Goal: Check status

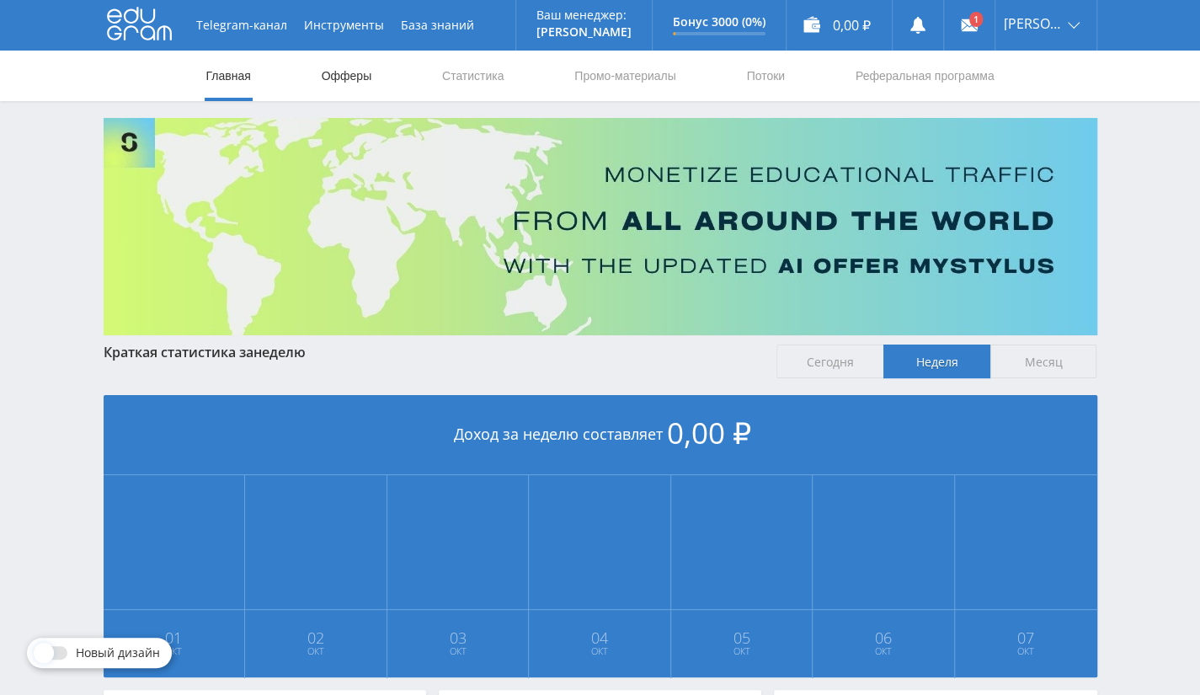
click at [360, 75] on link "Офферы" at bounding box center [347, 76] width 54 height 51
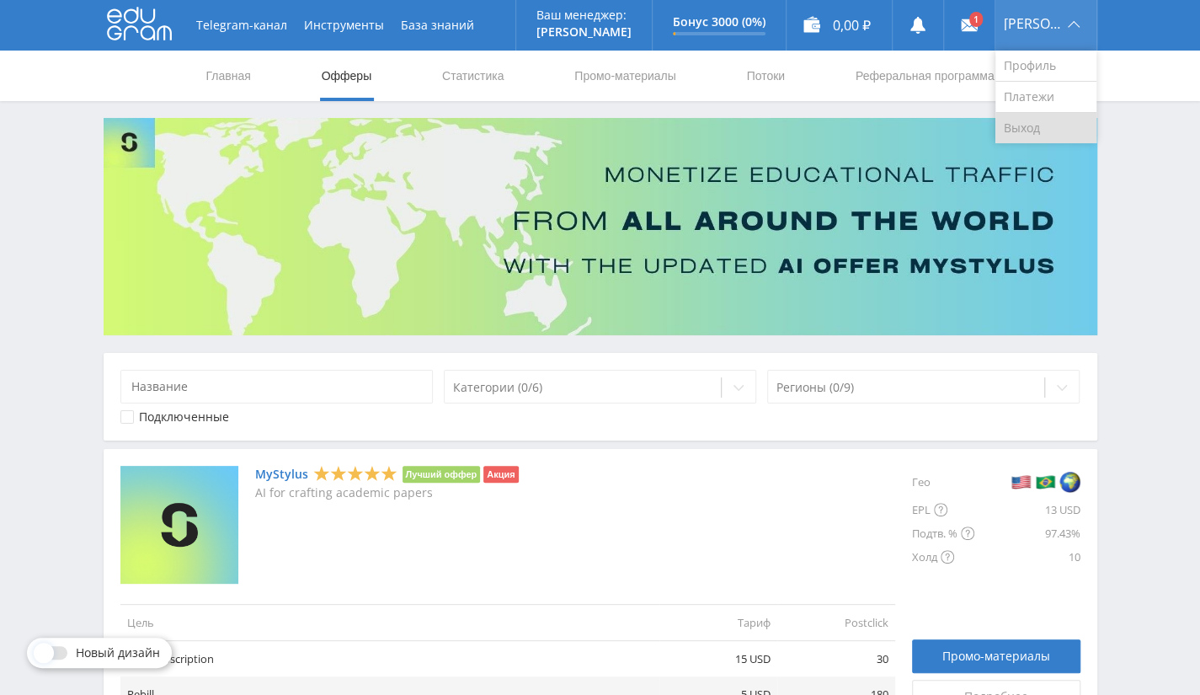
click at [1037, 132] on link "Выход" at bounding box center [1045, 128] width 101 height 30
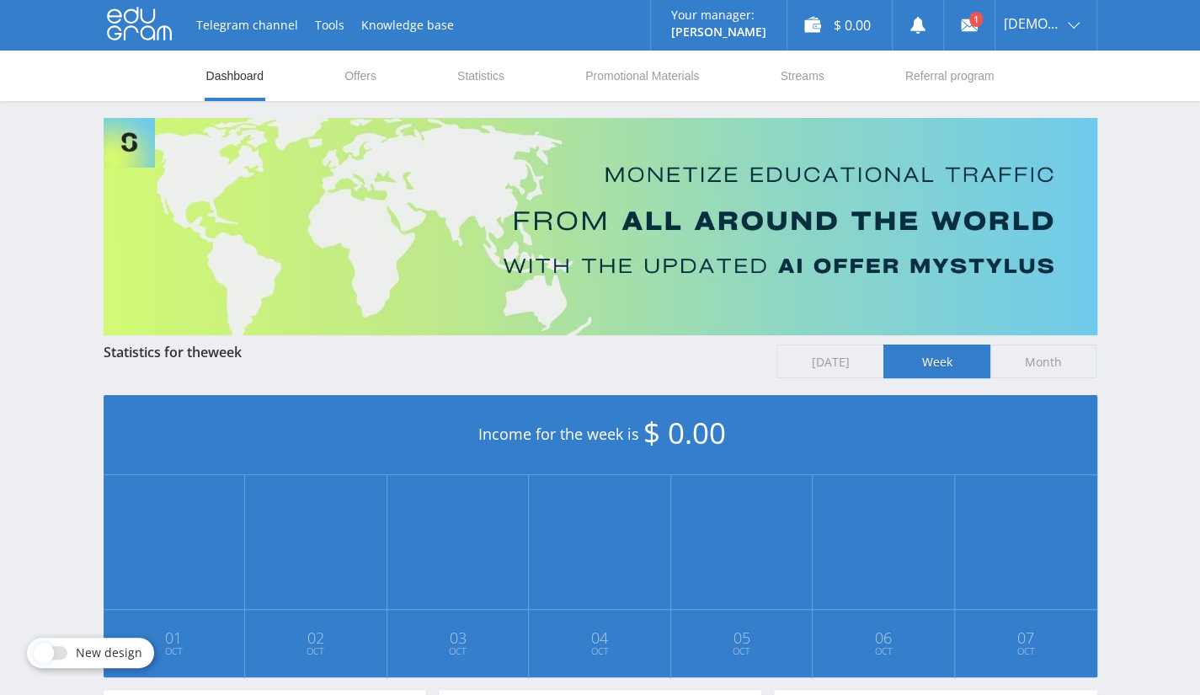
click at [1121, 95] on div "Dashboard Offers Statistics Promotional Materials Streams Referral program" at bounding box center [600, 76] width 1200 height 51
click at [1158, 72] on div "Dashboard Offers Statistics Promotional Materials Streams Referral program" at bounding box center [600, 76] width 1200 height 51
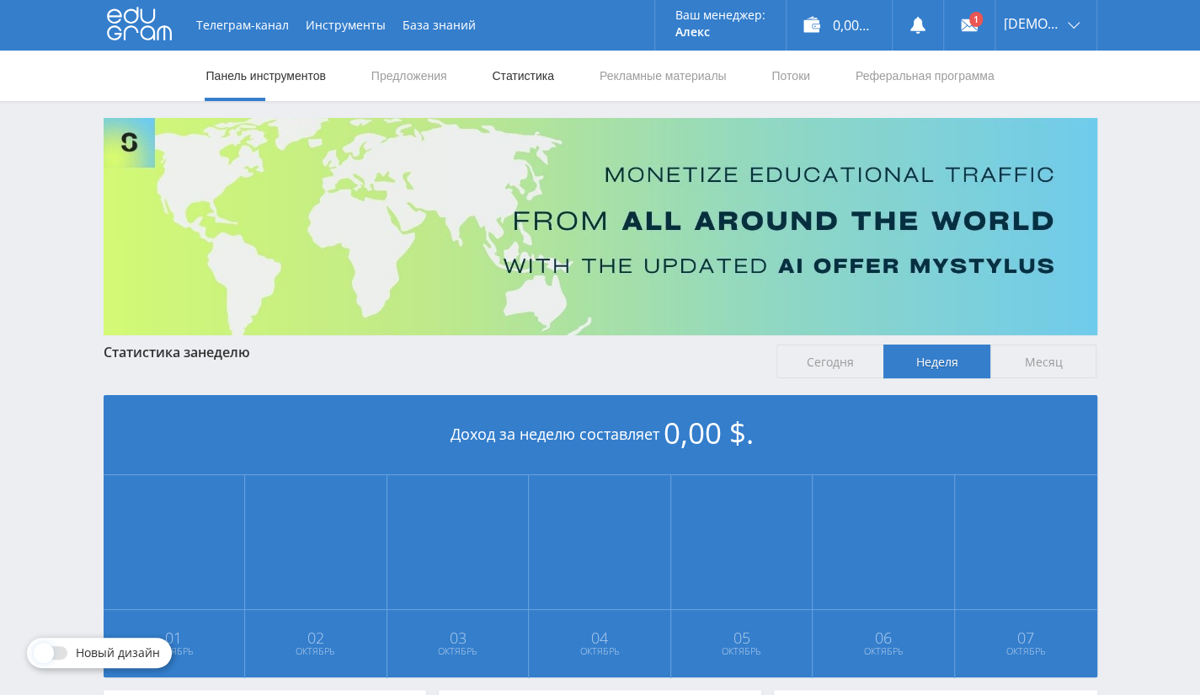
drag, startPoint x: 518, startPoint y: 75, endPoint x: 535, endPoint y: 91, distance: 23.2
click at [518, 75] on font "Статистика" at bounding box center [523, 75] width 62 height 13
click at [677, 78] on font "Рекламные материалы" at bounding box center [662, 75] width 127 height 13
click at [546, 80] on font "Статистика" at bounding box center [523, 75] width 62 height 13
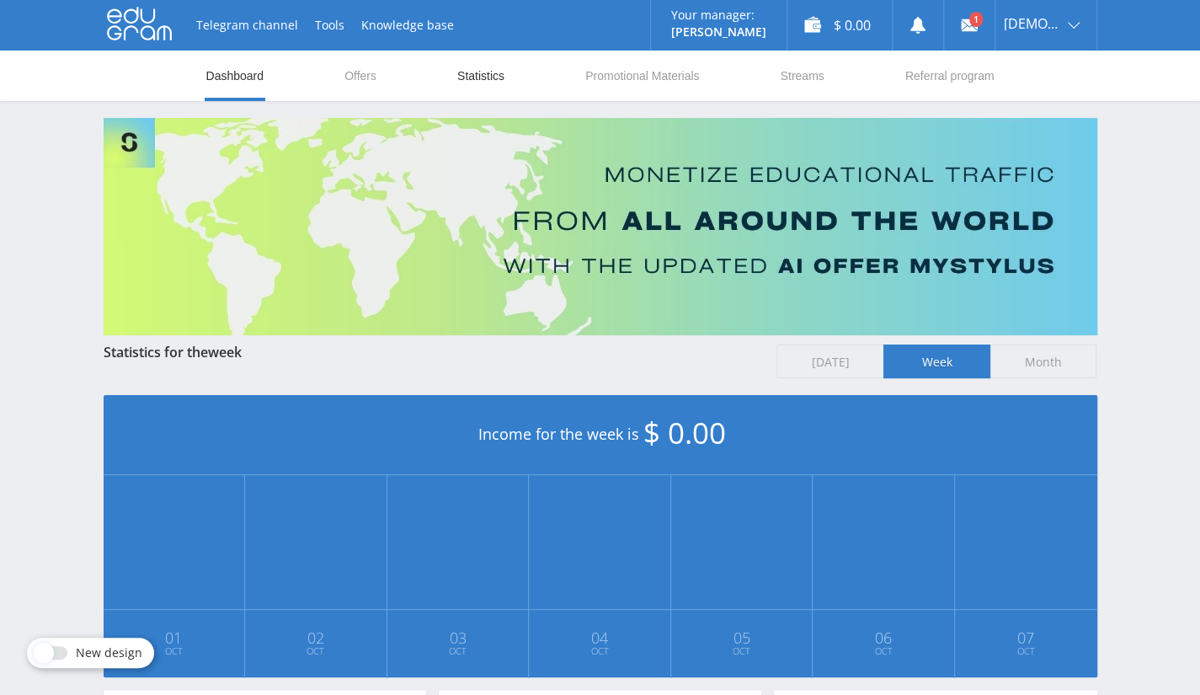
click at [468, 67] on link "Statistics" at bounding box center [481, 76] width 51 height 51
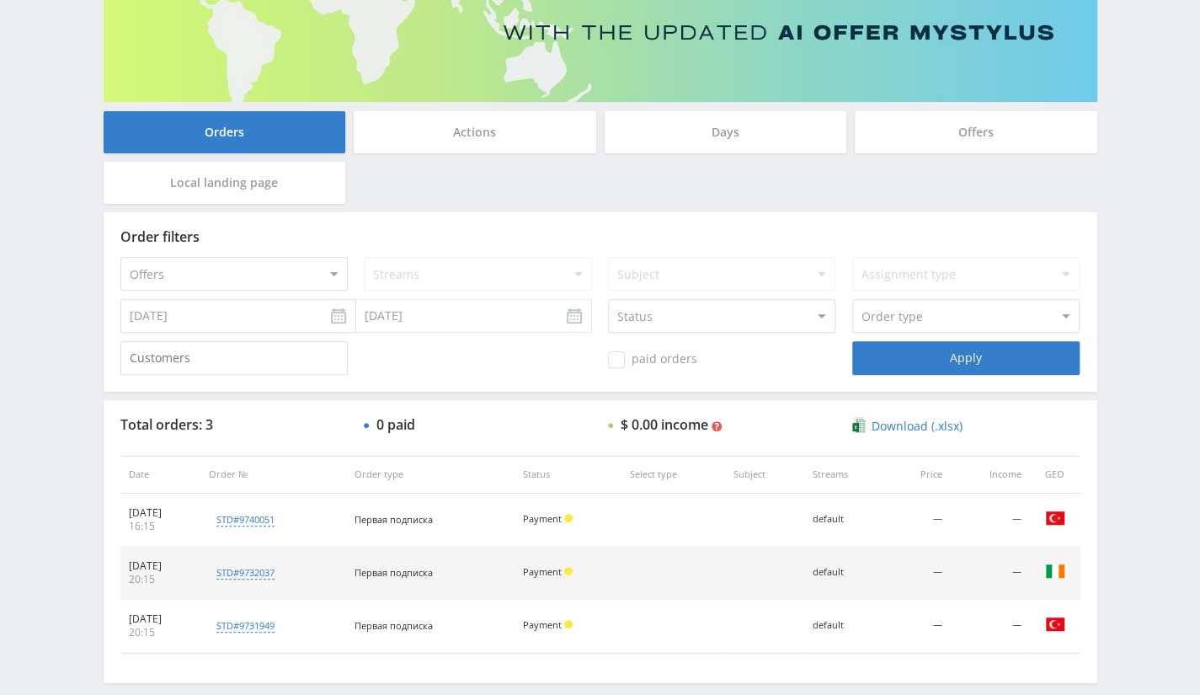
scroll to position [143, 0]
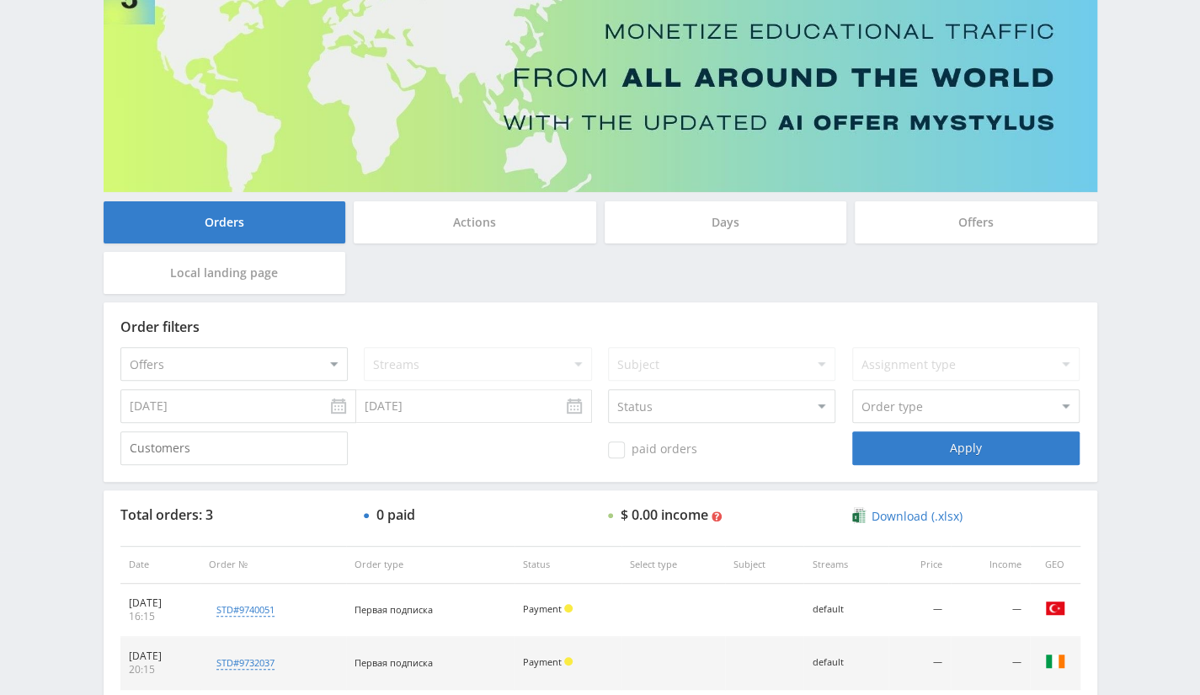
click at [955, 222] on div "Offers" at bounding box center [976, 222] width 242 height 42
click at [0, 0] on input "Offers" at bounding box center [0, 0] width 0 height 0
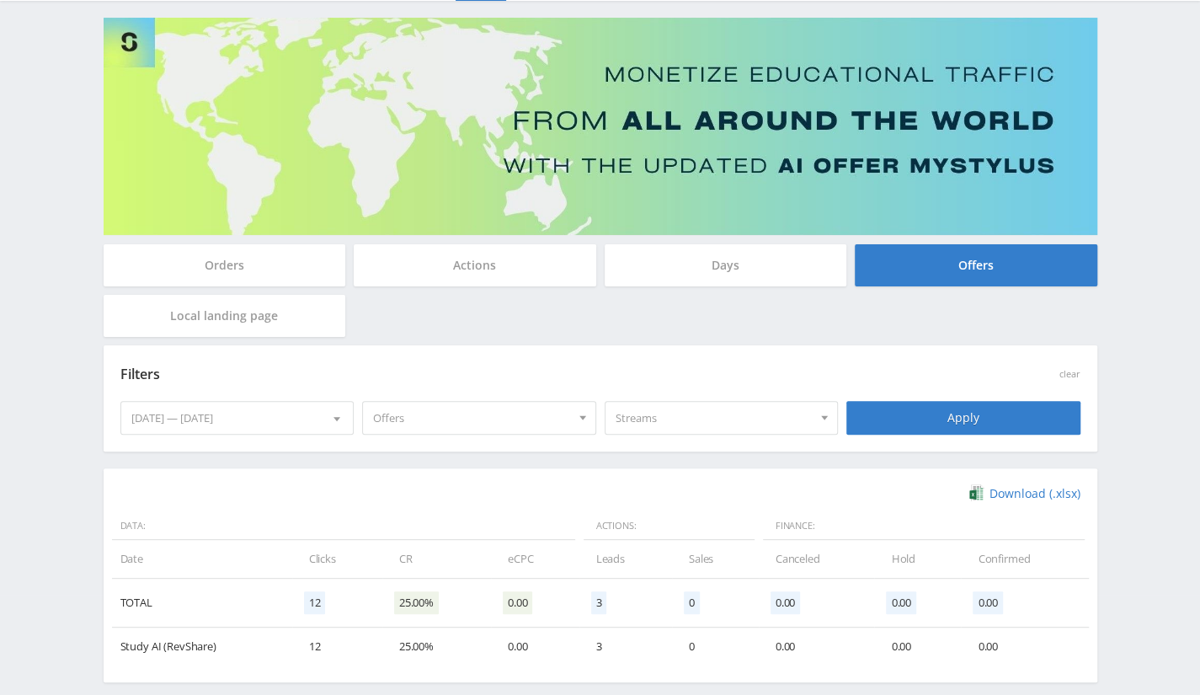
scroll to position [178, 0]
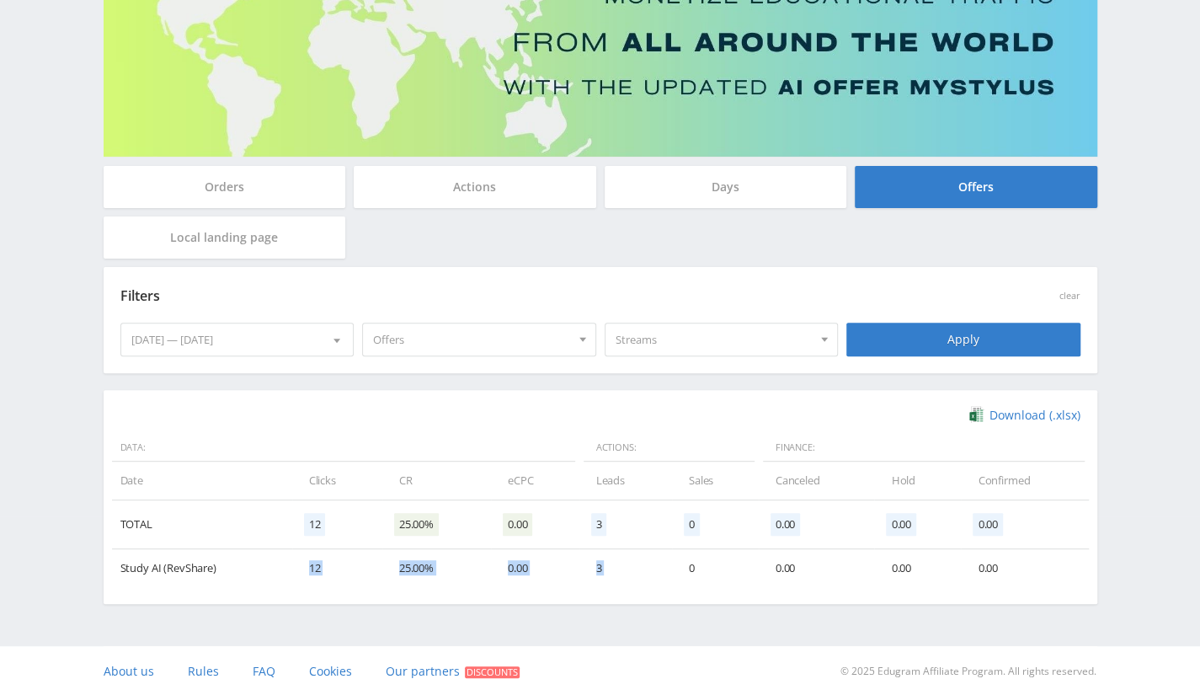
drag, startPoint x: 294, startPoint y: 562, endPoint x: 680, endPoint y: 558, distance: 386.5
click at [680, 558] on tr "Study AI (RevShare) 12 25.00% 0.00 3 0 0.00 0.00 0.00" at bounding box center [600, 568] width 977 height 38
click at [672, 568] on td "0" at bounding box center [715, 568] width 87 height 38
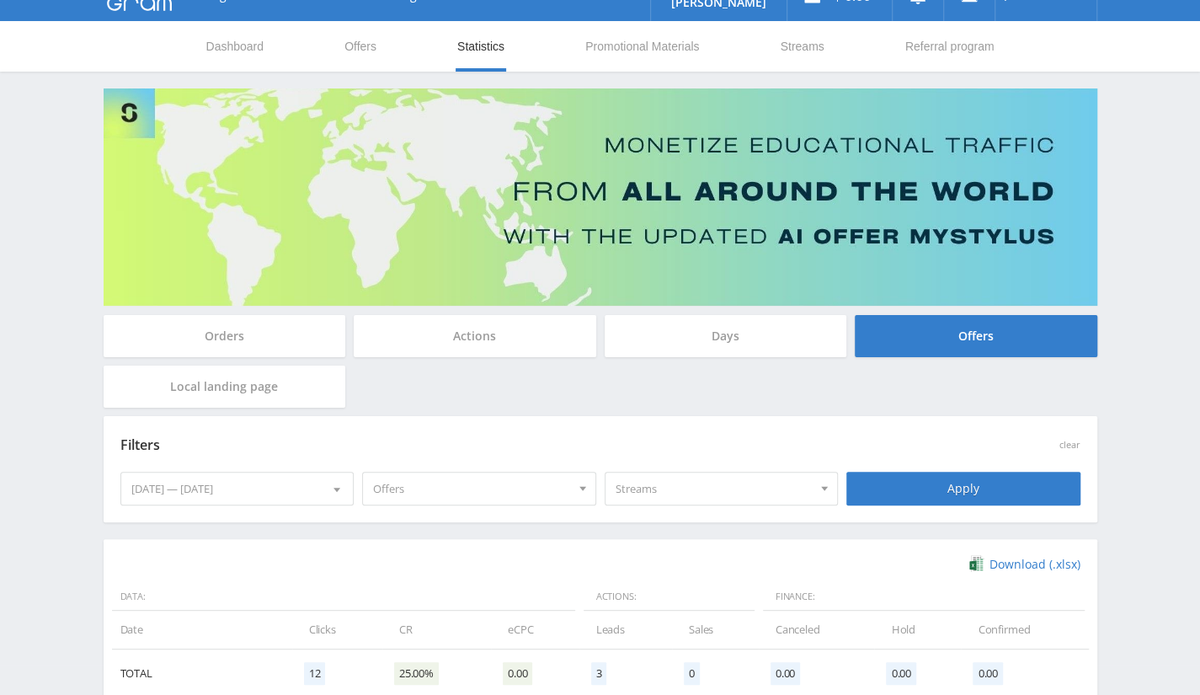
scroll to position [0, 0]
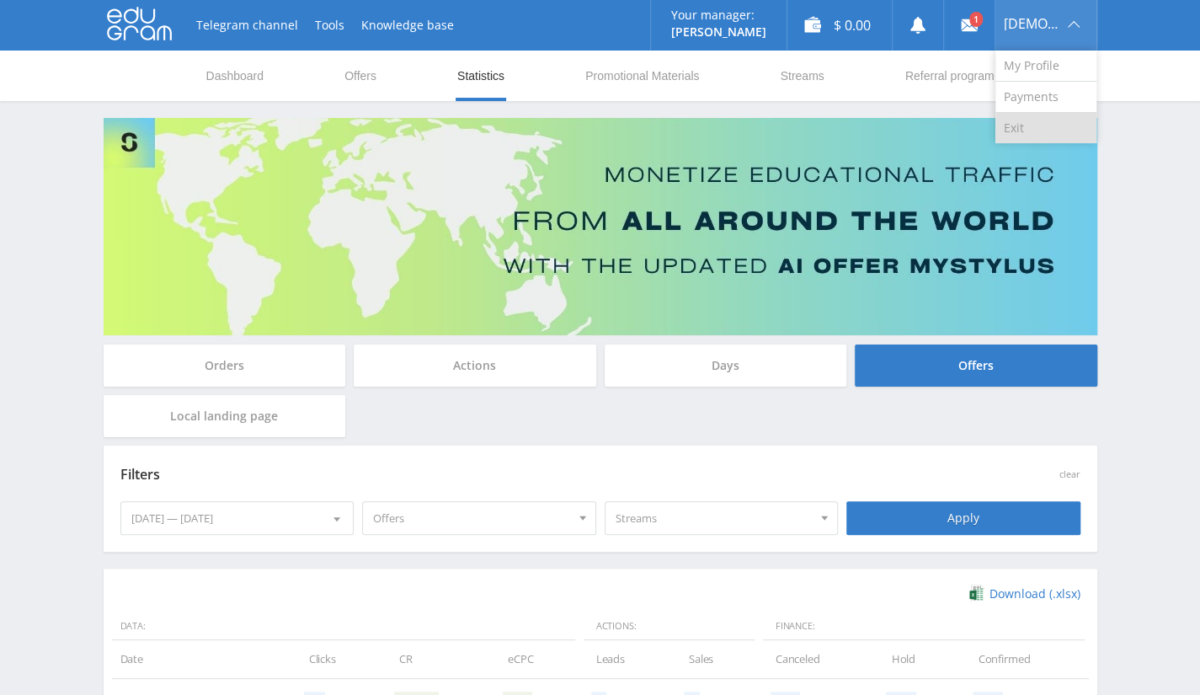
click at [1017, 123] on link "Exit" at bounding box center [1045, 128] width 101 height 30
